Goal: Find contact information: Find contact information

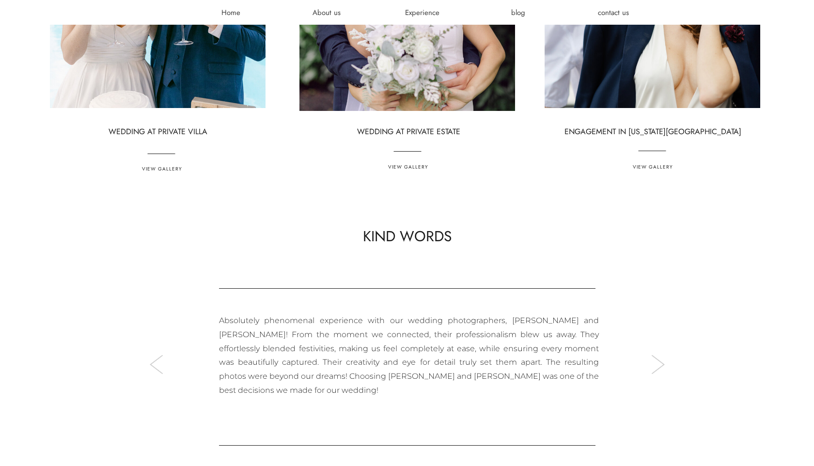
scroll to position [2764, 0]
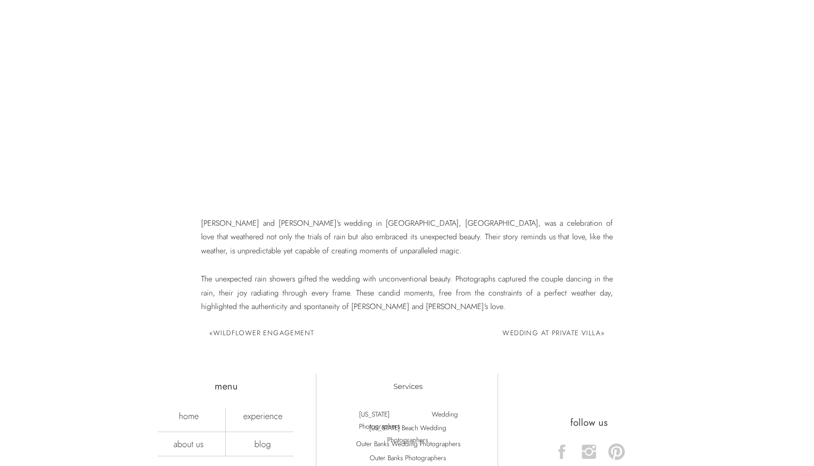
scroll to position [5122, 0]
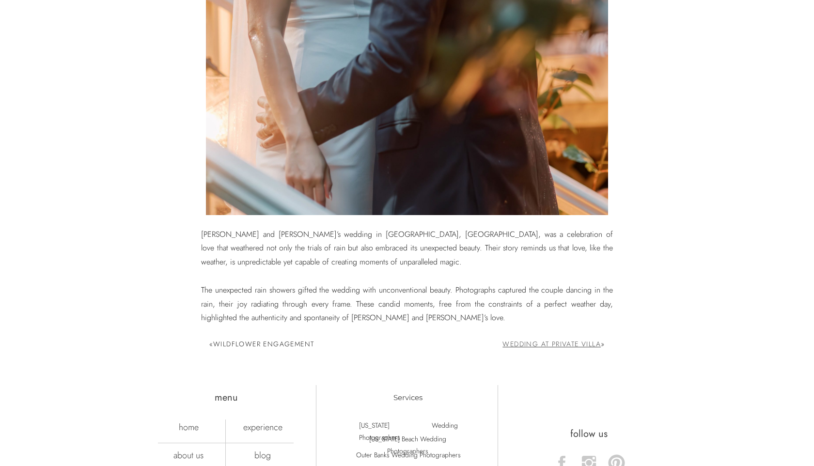
click at [519, 346] on link "Wedding at Private Villa" at bounding box center [551, 344] width 98 height 10
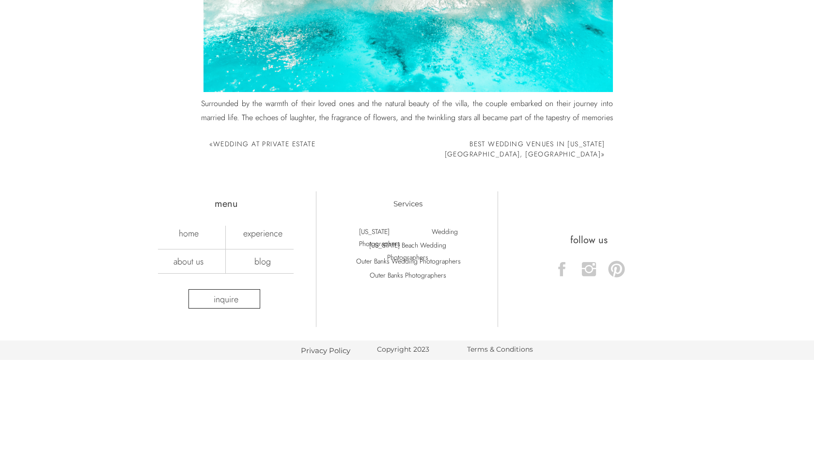
scroll to position [5457, 0]
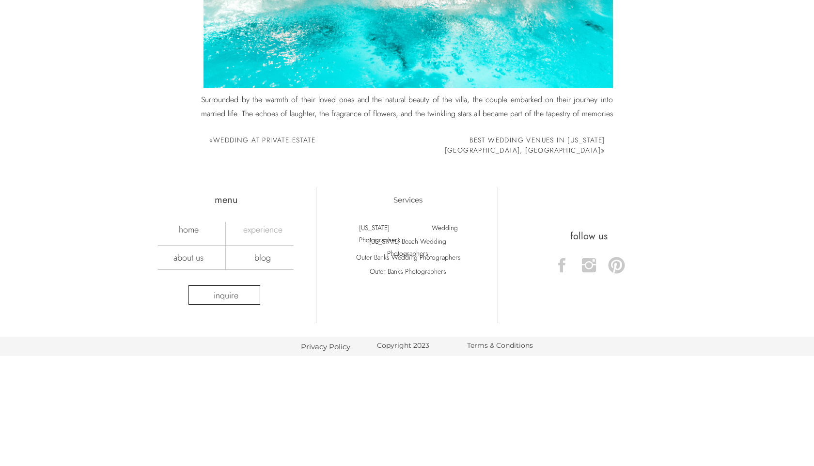
click at [256, 229] on nav "experience" at bounding box center [263, 229] width 68 height 11
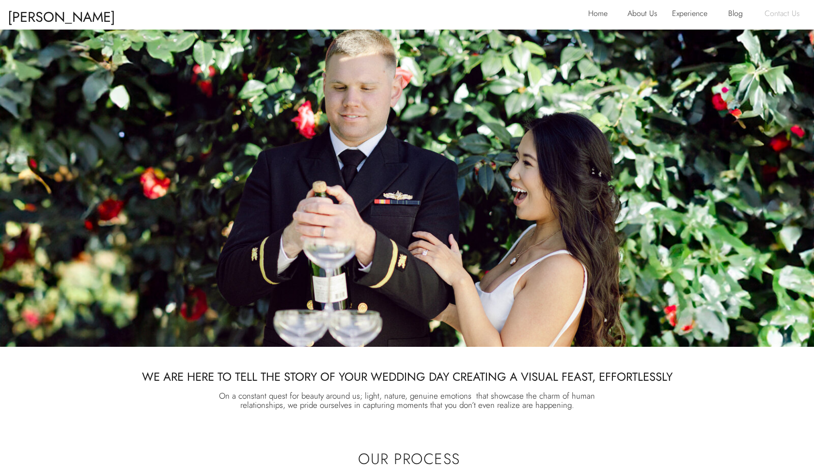
click at [783, 15] on p "Contact Us" at bounding box center [784, 14] width 41 height 15
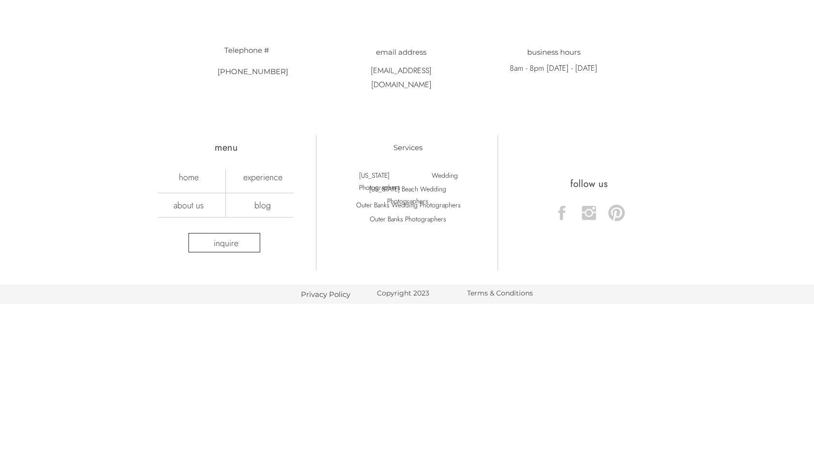
scroll to position [663, 0]
click at [591, 210] on icon at bounding box center [588, 209] width 19 height 19
